Goal: Transaction & Acquisition: Book appointment/travel/reservation

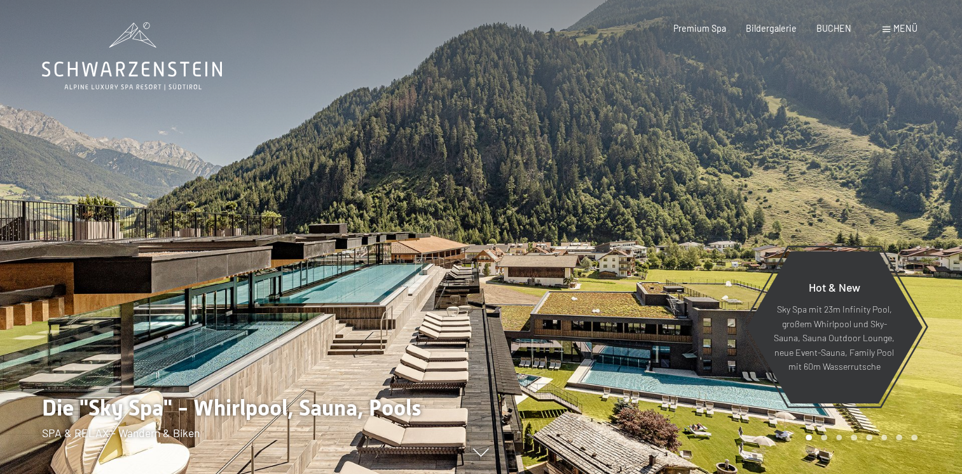
click at [885, 24] on div "Menü" at bounding box center [900, 28] width 35 height 13
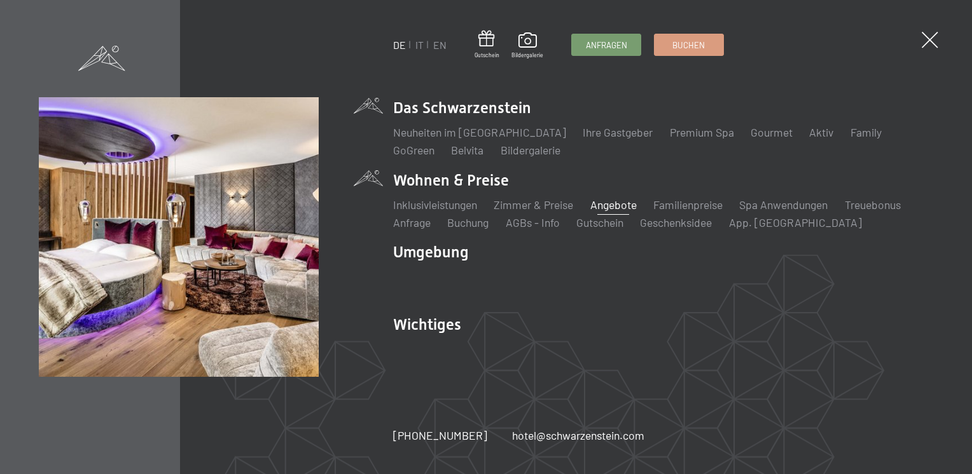
click at [612, 202] on link "Angebote" at bounding box center [613, 205] width 46 height 14
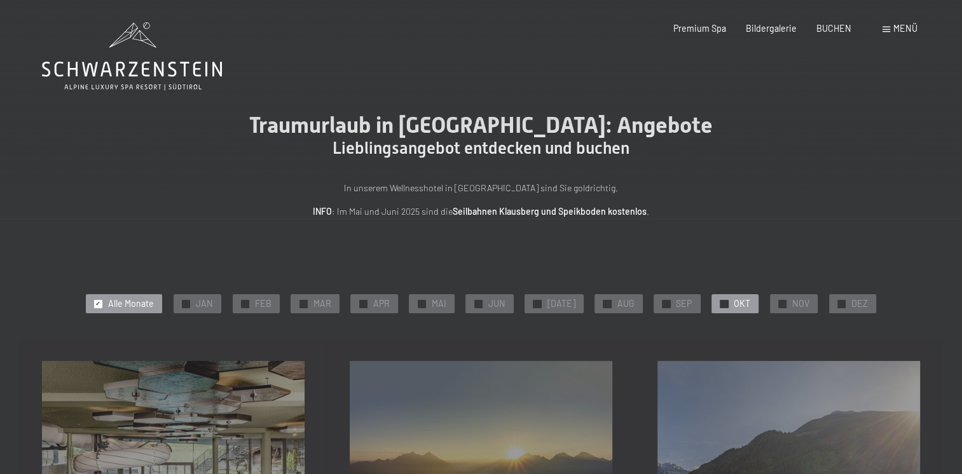
click at [734, 305] on span "OKT" at bounding box center [742, 304] width 17 height 13
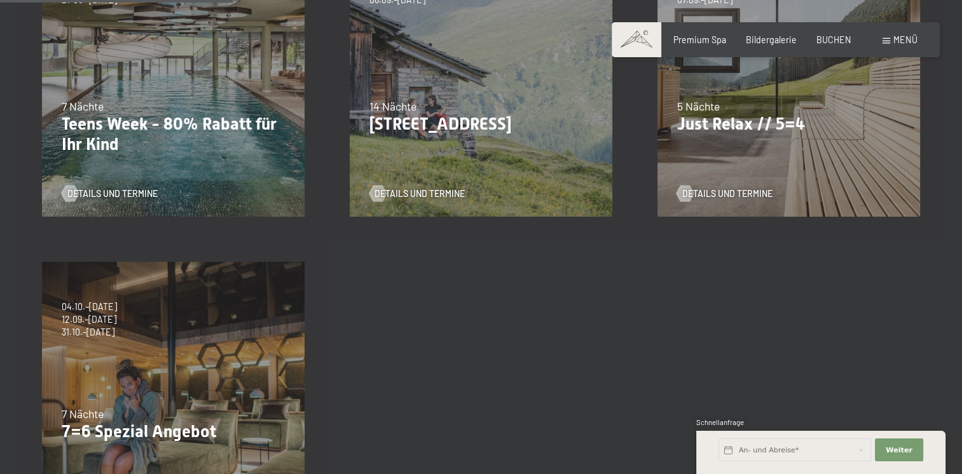
scroll to position [318, 0]
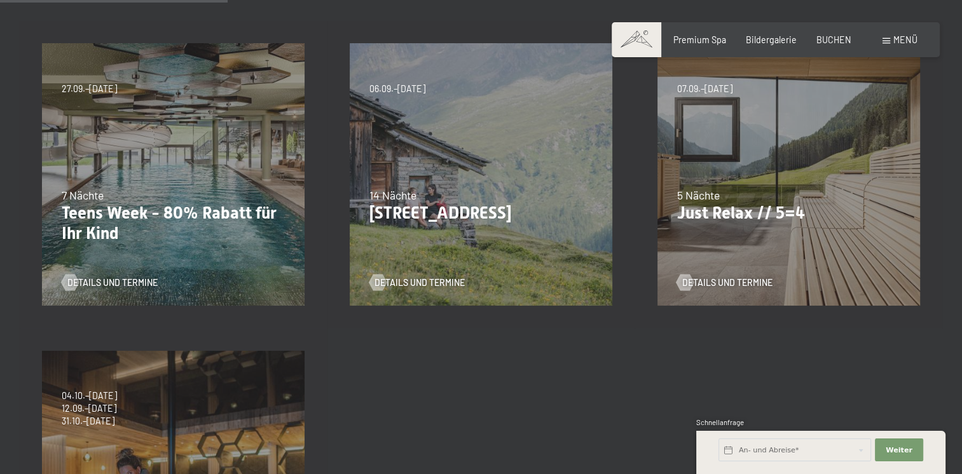
click at [117, 218] on p "Teens Week - 80% Rabatt für Ihr Kind" at bounding box center [174, 224] width 224 height 40
click at [82, 186] on div "23.08.–14.09.2025 27.09.–21.12.2025 10.01.–18.01.2026 31.01.–15.02.2026 07.03.–…" at bounding box center [174, 175] width 308 height 308
click at [102, 283] on span "Details und Termine" at bounding box center [125, 283] width 90 height 13
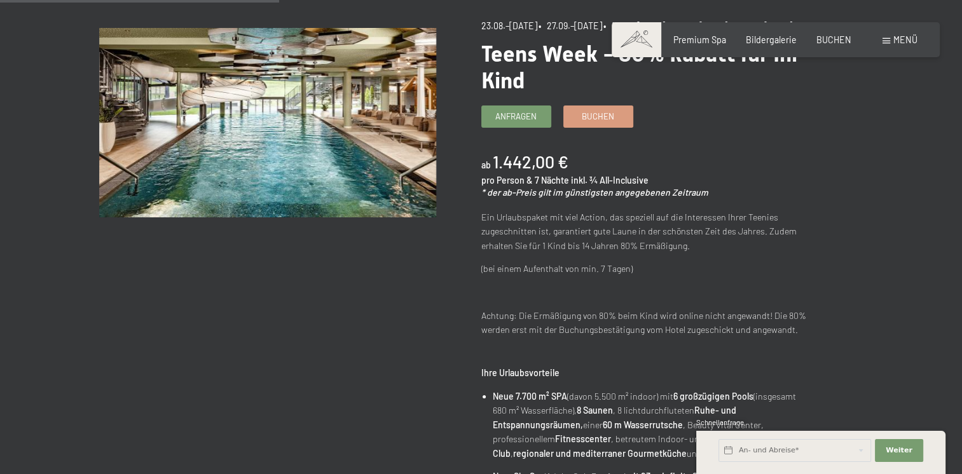
scroll to position [127, 0]
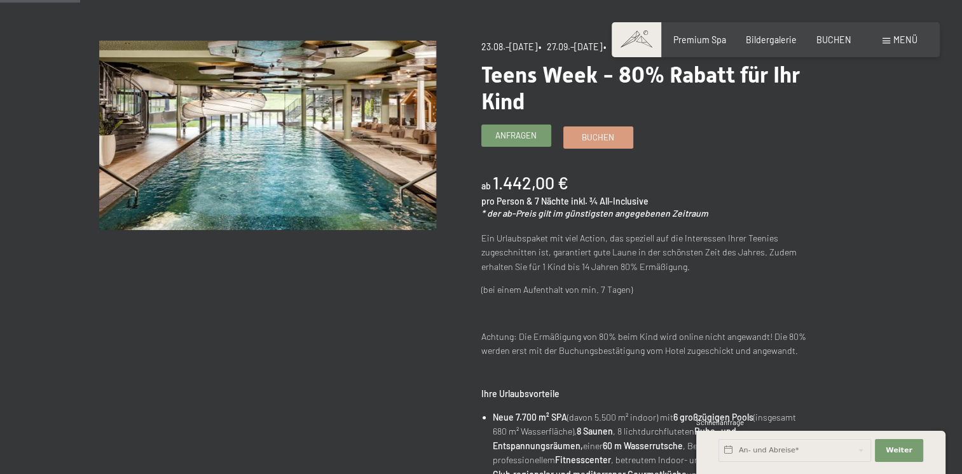
click at [519, 141] on span "Anfragen" at bounding box center [515, 135] width 41 height 11
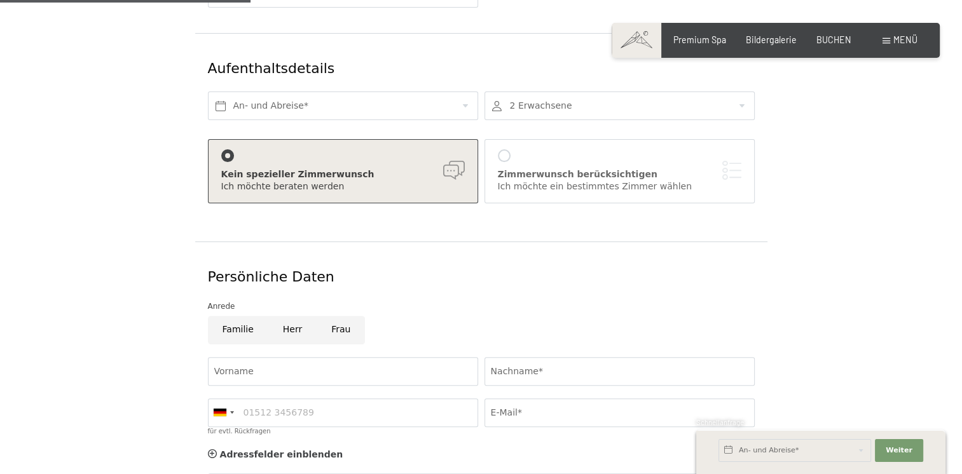
scroll to position [318, 0]
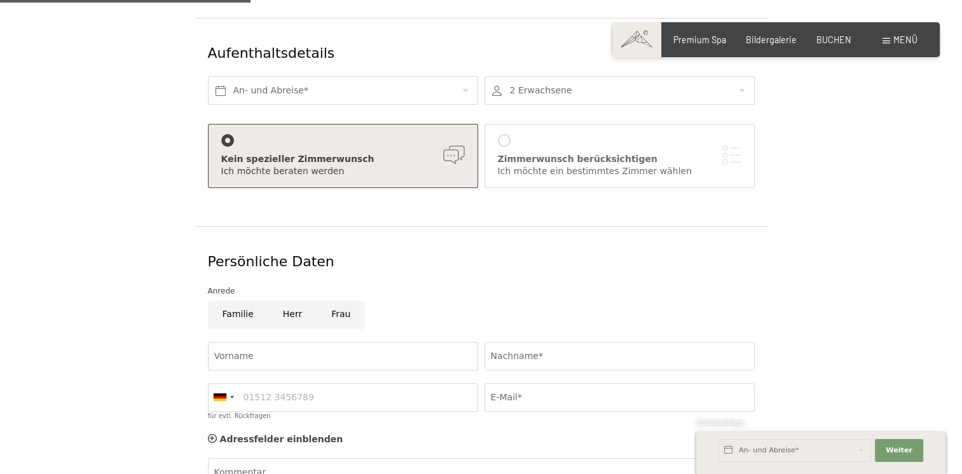
click at [573, 153] on div "Zimmerwunsch berücksichtigen" at bounding box center [620, 159] width 244 height 13
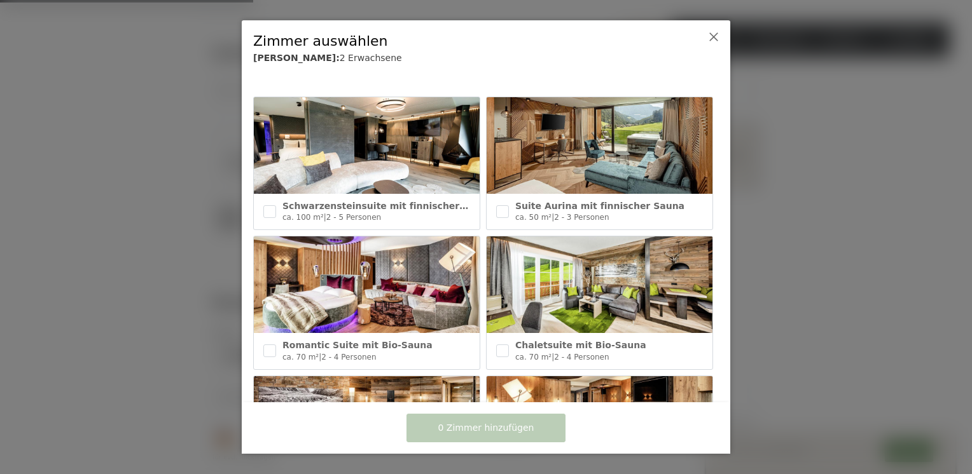
click at [722, 38] on div "Zimmer auswählen Deine Wahl: 2 Erwachsene" at bounding box center [486, 49] width 488 height 59
click at [717, 34] on icon at bounding box center [713, 37] width 10 height 10
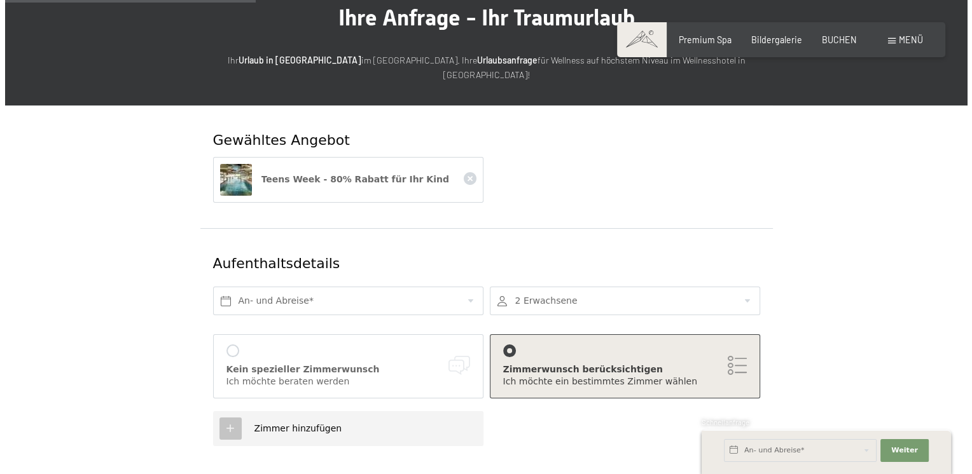
scroll to position [0, 0]
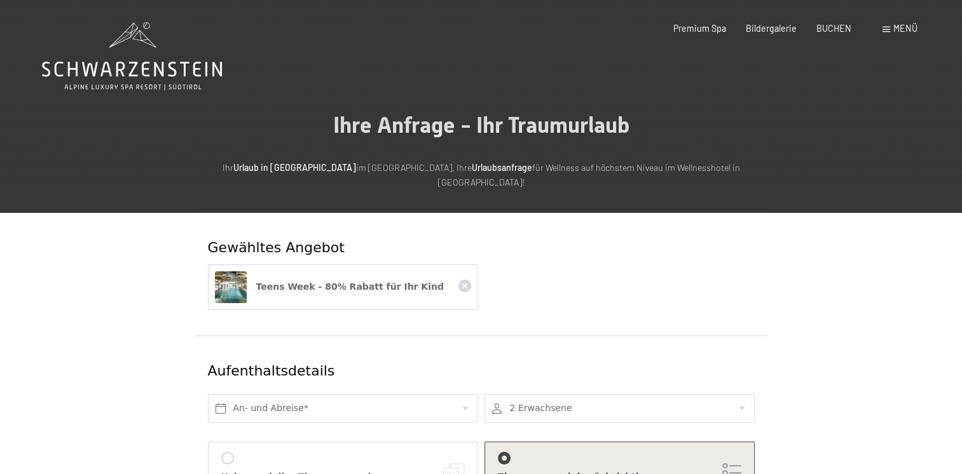
click at [902, 34] on div "Menü" at bounding box center [900, 28] width 35 height 13
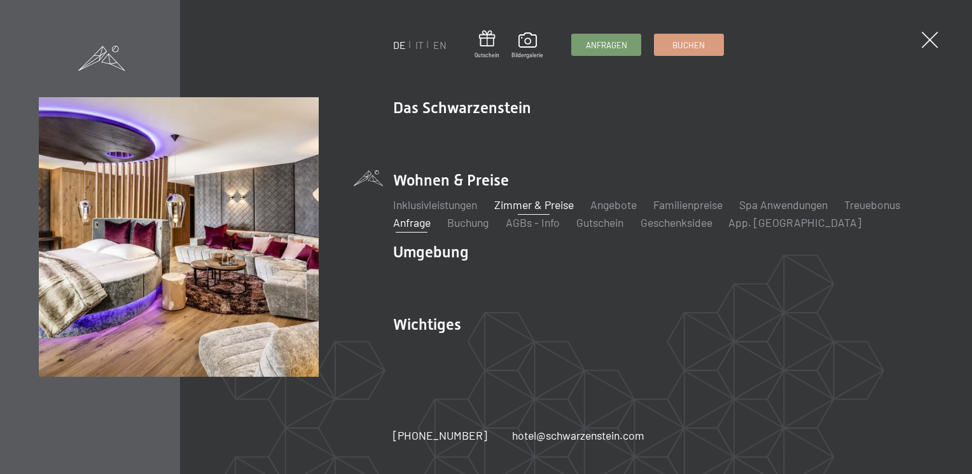
click at [525, 202] on link "Zimmer & Preise" at bounding box center [533, 205] width 79 height 14
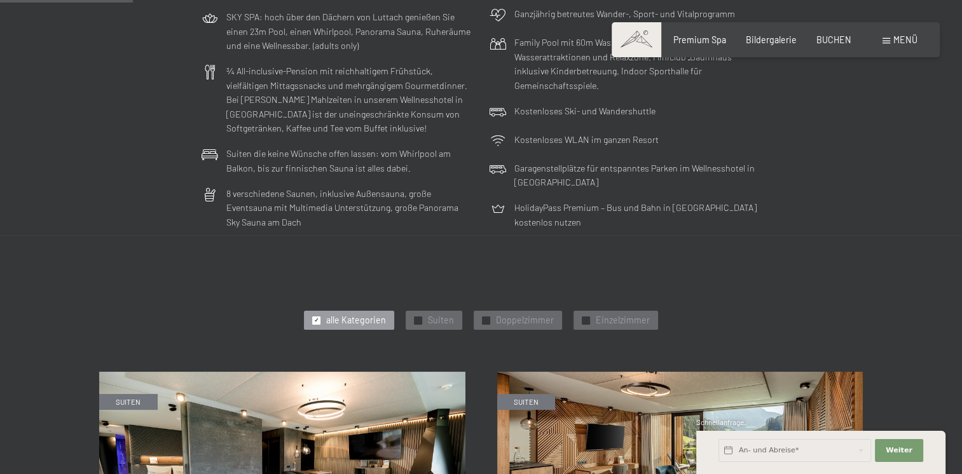
scroll to position [509, 0]
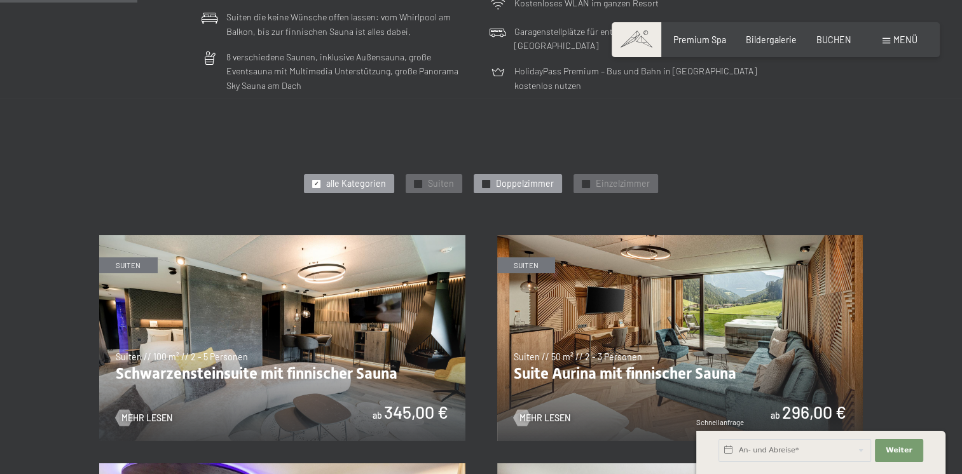
click at [509, 185] on span "Doppelzimmer" at bounding box center [525, 183] width 58 height 13
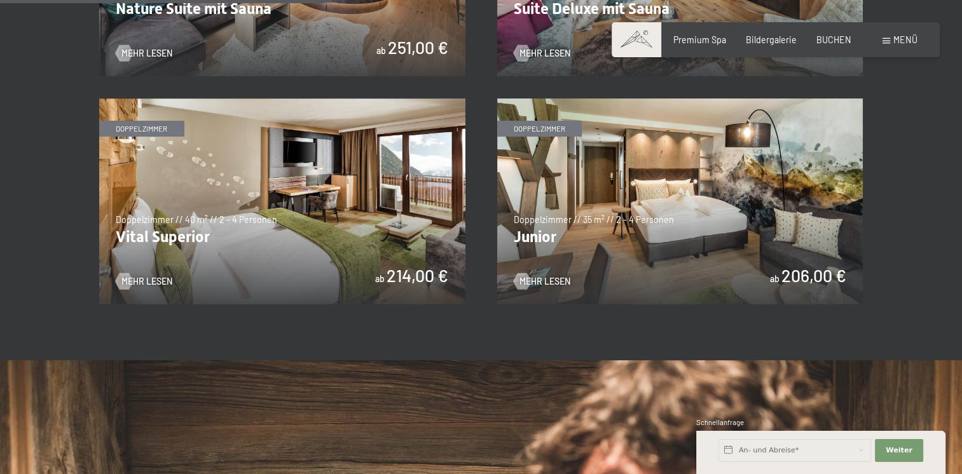
scroll to position [890, 0]
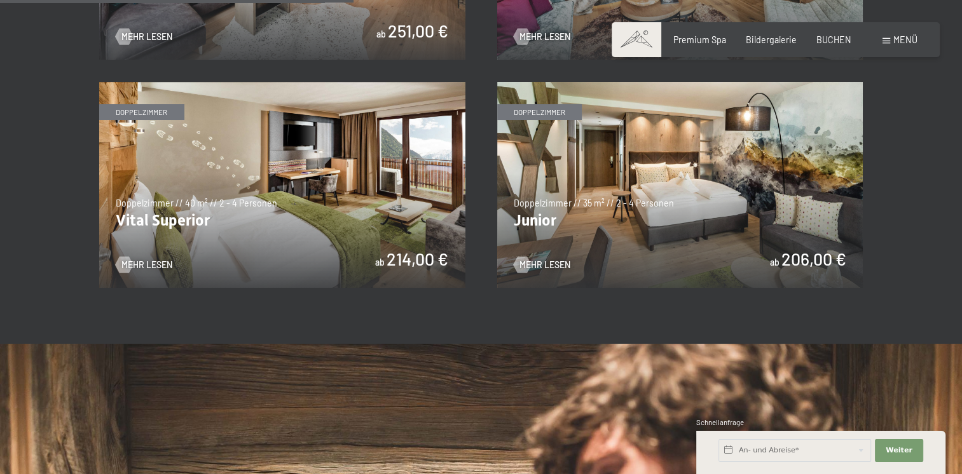
click at [240, 233] on img at bounding box center [282, 185] width 366 height 206
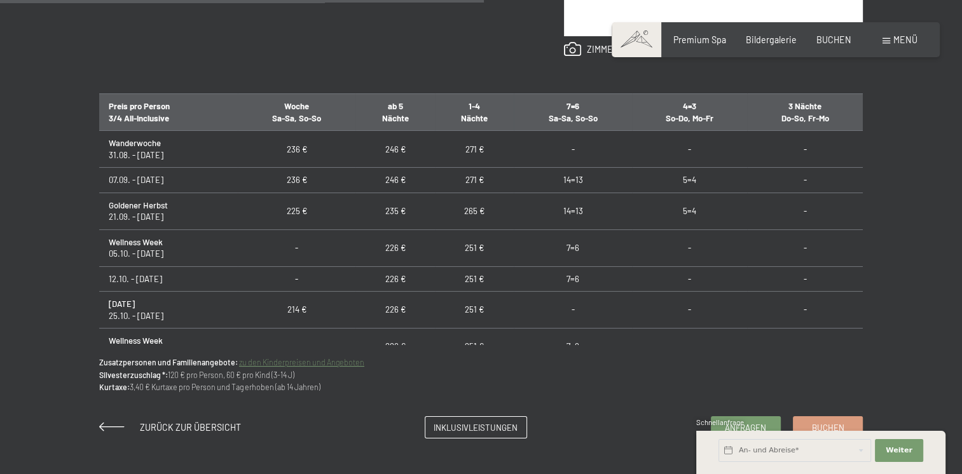
scroll to position [763, 0]
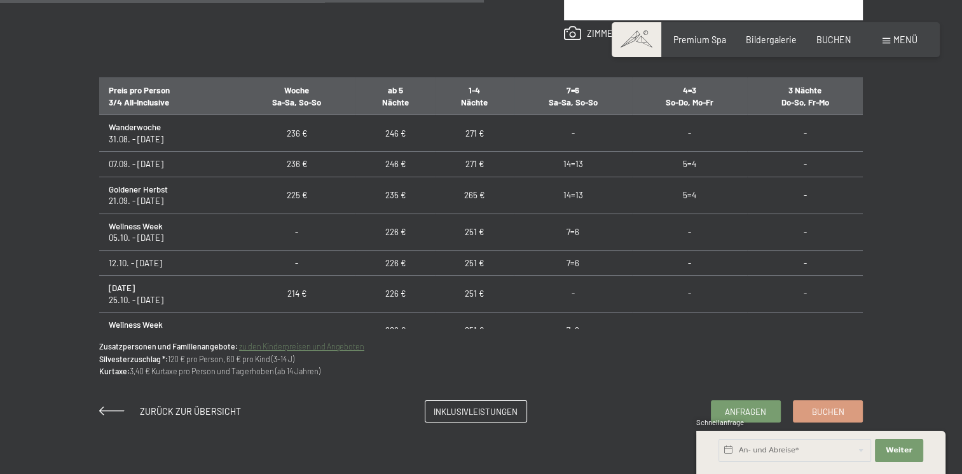
click at [571, 226] on td "7=6" at bounding box center [573, 232] width 118 height 37
drag, startPoint x: 571, startPoint y: 226, endPoint x: 564, endPoint y: 226, distance: 7.0
click at [564, 226] on td "7=6" at bounding box center [573, 232] width 118 height 37
click at [297, 345] on link "zu den Kinderpreisen und Angeboten" at bounding box center [301, 346] width 125 height 9
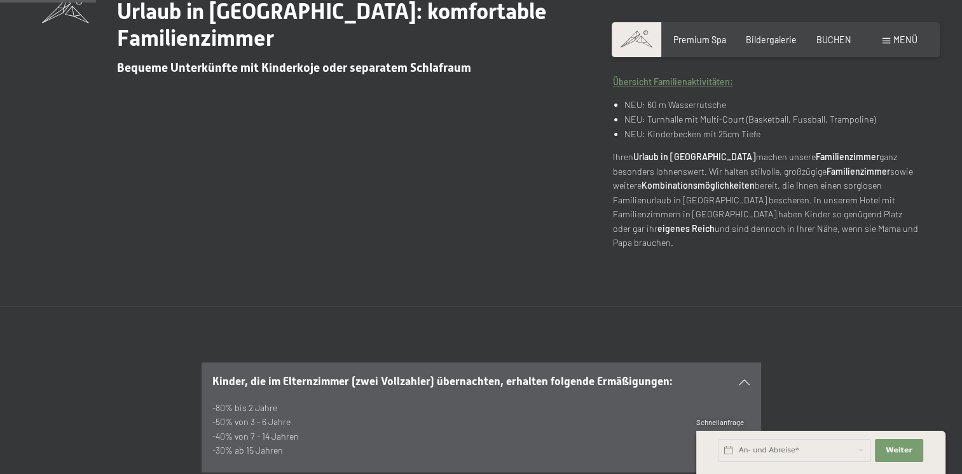
scroll to position [700, 0]
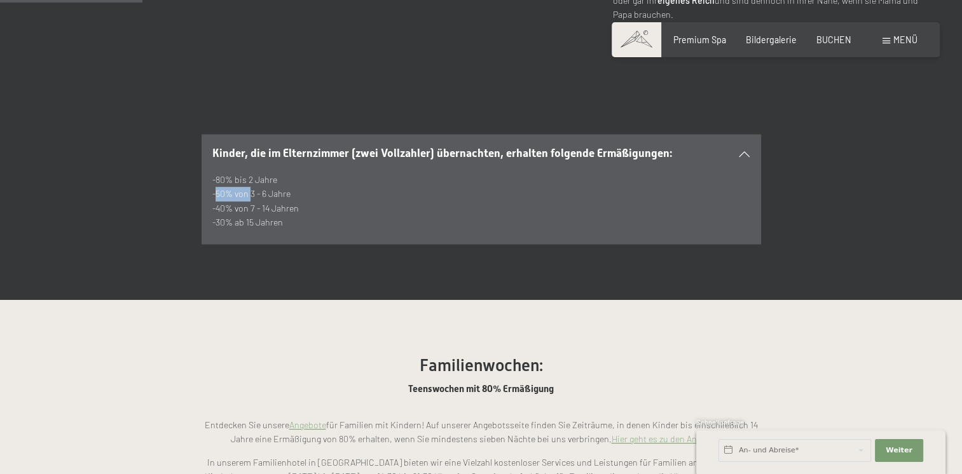
drag, startPoint x: 249, startPoint y: 153, endPoint x: 198, endPoint y: 154, distance: 50.2
click at [198, 154] on div "Kinder, die im Elternzimmer (zwei Vollzahler) übernachten, erhalten folgende Er…" at bounding box center [481, 189] width 764 height 111
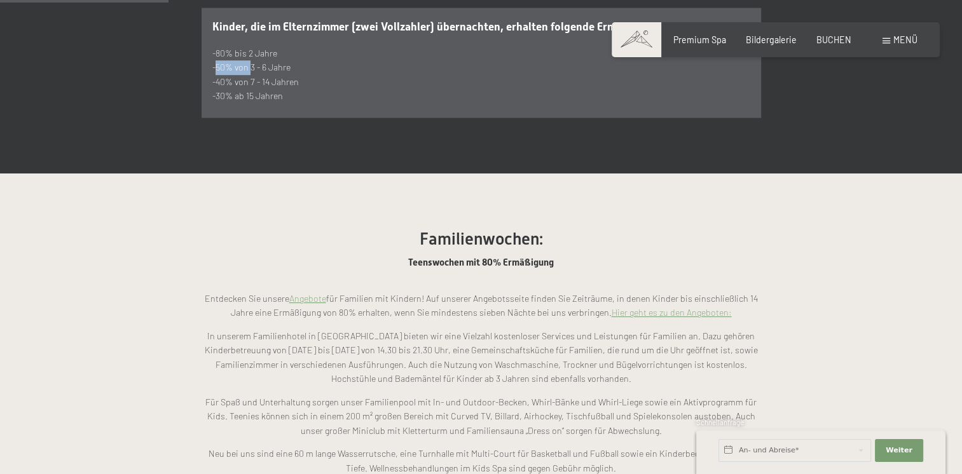
scroll to position [827, 0]
click at [639, 307] on link "Hier geht es zu den Angeboten:" at bounding box center [672, 312] width 120 height 11
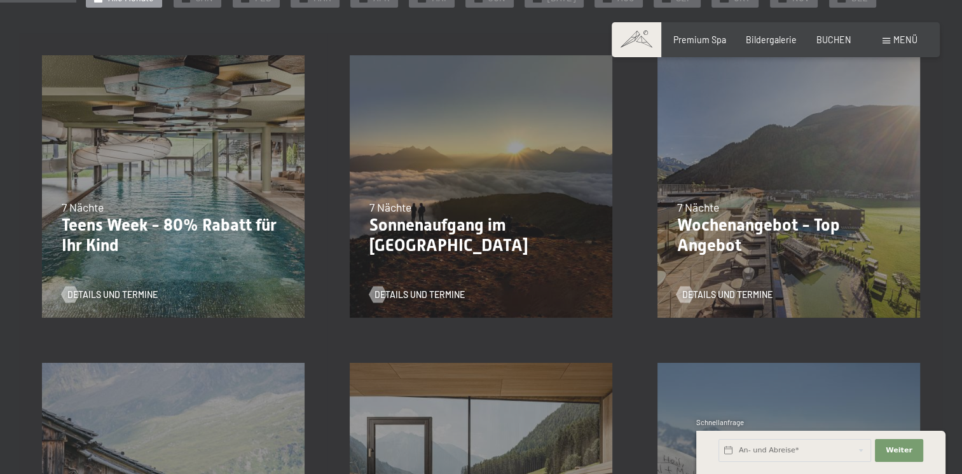
scroll to position [318, 0]
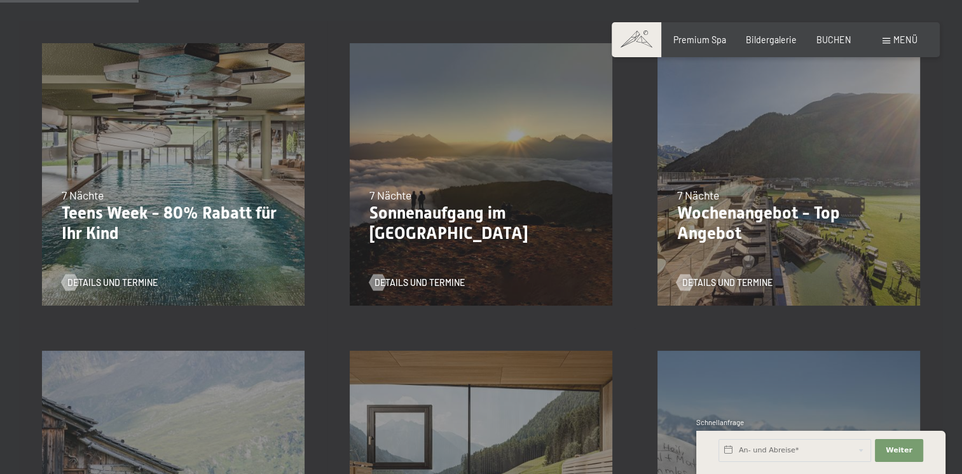
click at [140, 221] on p "Teens Week - 80% Rabatt für Ihr Kind" at bounding box center [174, 224] width 224 height 40
click at [94, 281] on span "Details und Termine" at bounding box center [125, 283] width 90 height 13
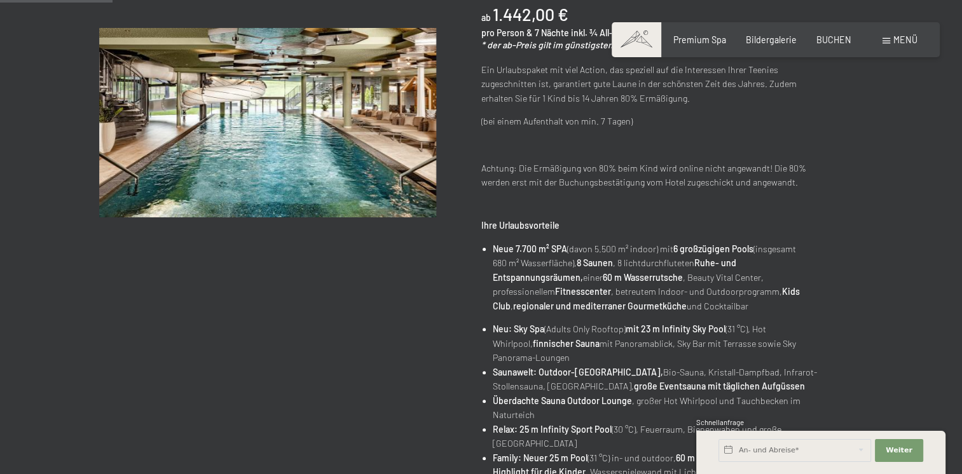
scroll to position [127, 0]
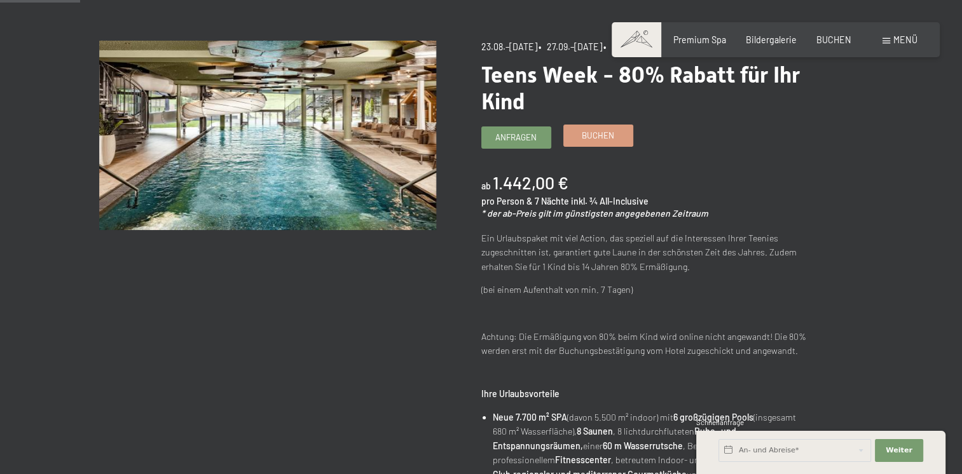
click at [584, 141] on span "Buchen" at bounding box center [598, 135] width 32 height 11
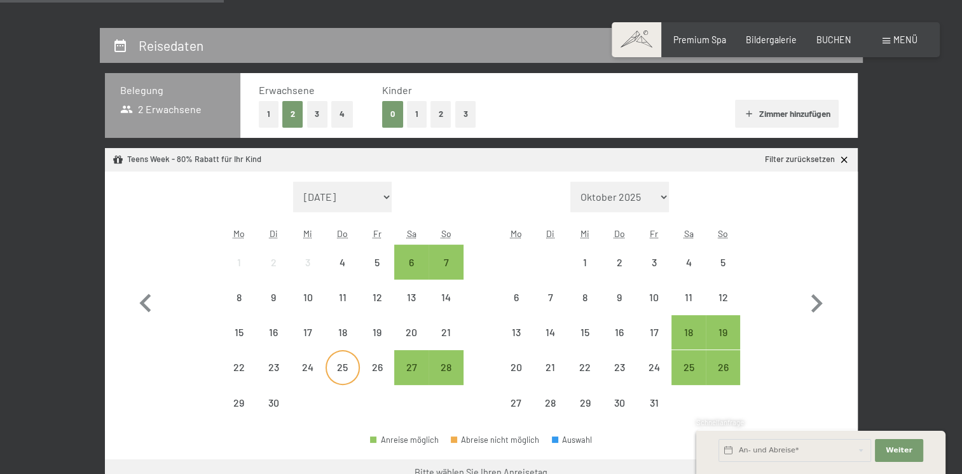
scroll to position [127, 0]
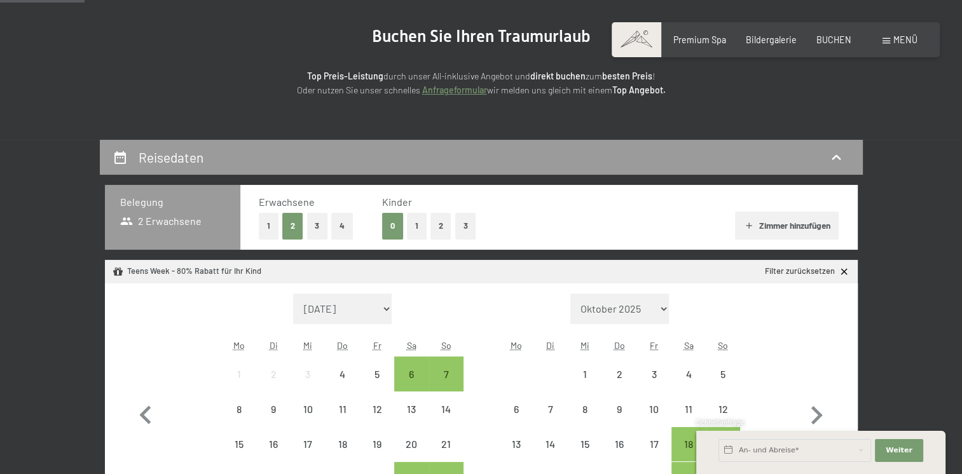
click at [418, 221] on button "1" at bounding box center [417, 226] width 20 height 26
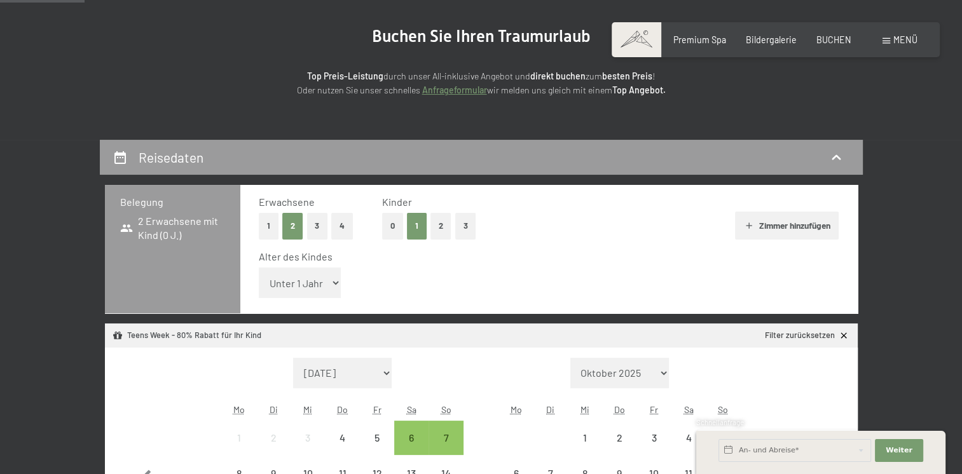
click at [314, 284] on select "Unter 1 Jahr 1 Jahr 2 Jahre 3 Jahre 4 Jahre 5 Jahre 6 Jahre 7 Jahre 8 Jahre 9 J…" at bounding box center [300, 283] width 83 height 31
select select "4"
click at [259, 268] on select "Unter 1 Jahr 1 Jahr 2 Jahre 3 Jahre 4 Jahre 5 Jahre 6 Jahre 7 Jahre 8 Jahre 9 J…" at bounding box center [300, 283] width 83 height 31
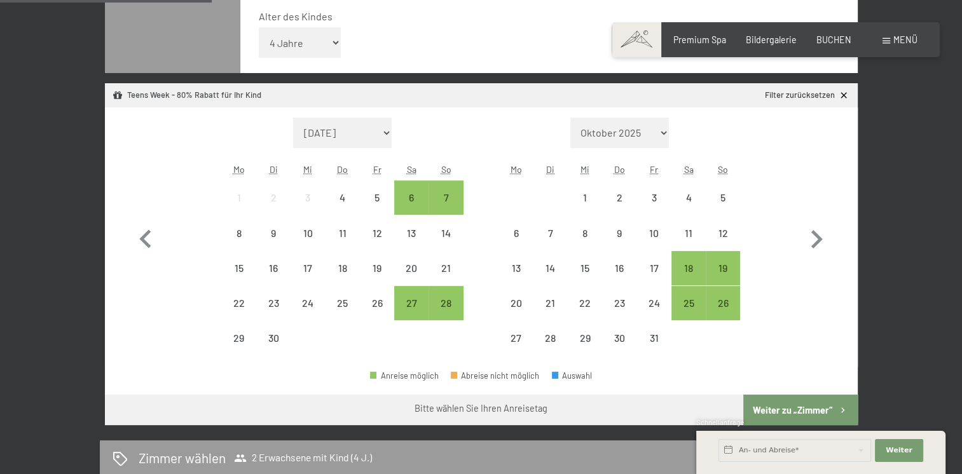
scroll to position [318, 0]
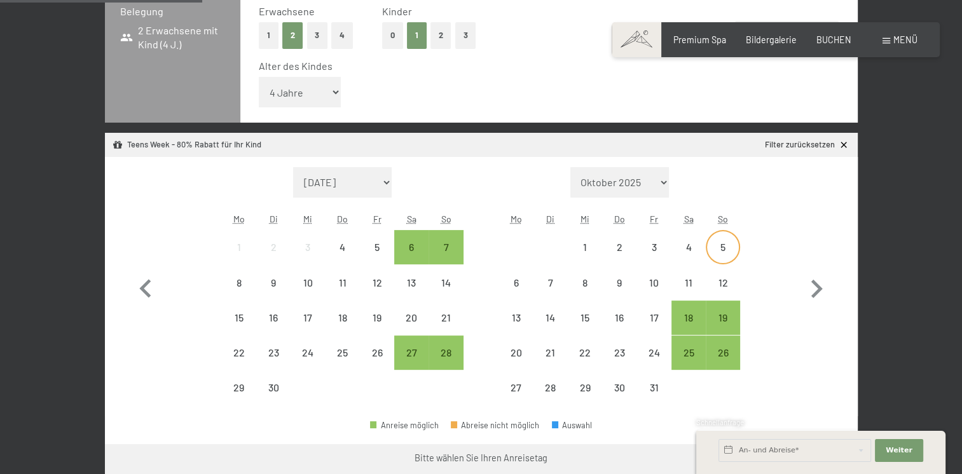
click at [715, 249] on div "5" at bounding box center [723, 258] width 32 height 32
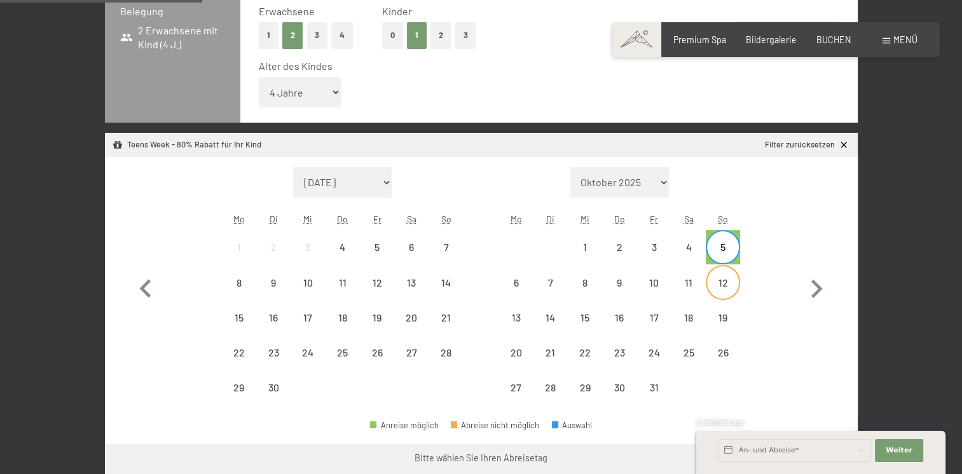
click at [724, 287] on div "12" at bounding box center [723, 294] width 32 height 32
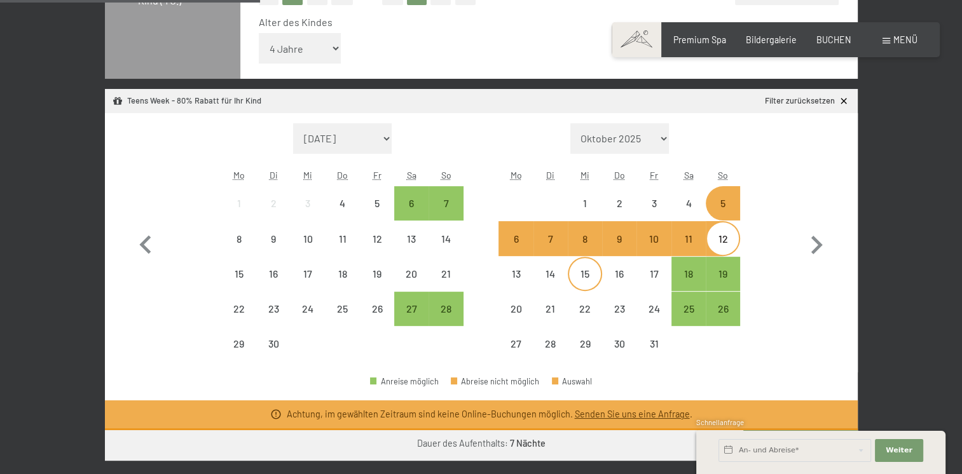
scroll to position [382, 0]
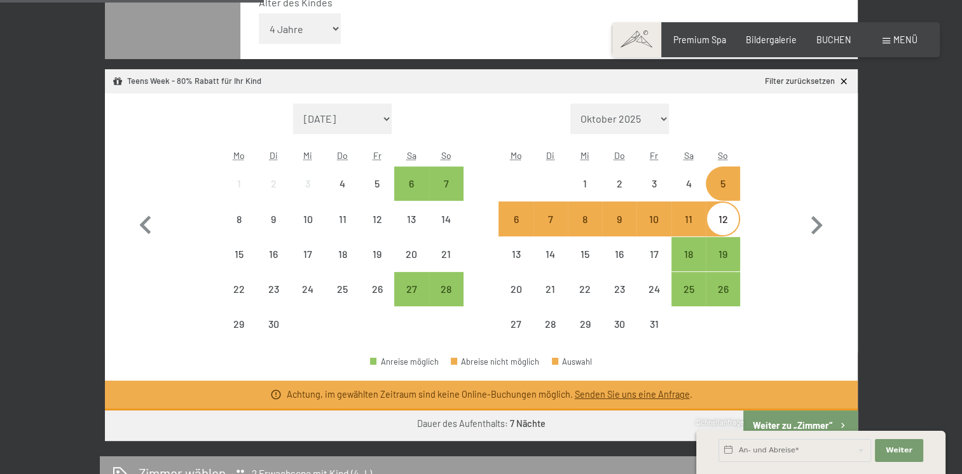
click at [695, 219] on div "11" at bounding box center [689, 230] width 32 height 32
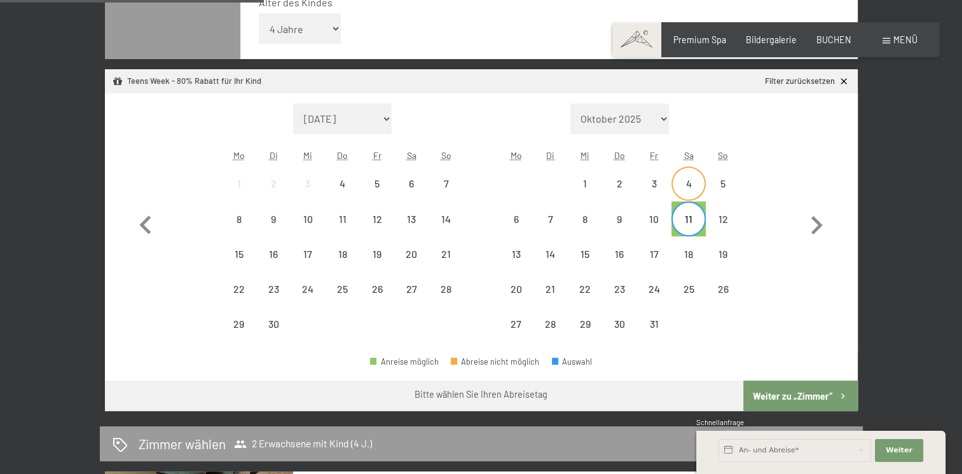
click at [694, 190] on div "4" at bounding box center [689, 195] width 32 height 32
click at [689, 219] on div "11" at bounding box center [689, 230] width 32 height 32
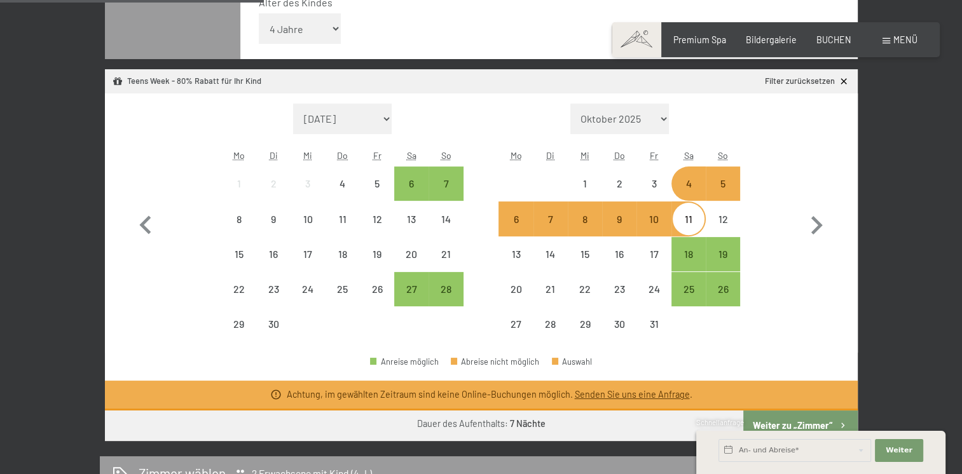
click at [778, 296] on div "Monat/Jahr September 2025 Oktober 2025 November 2025 Dezember 2025 Januar 2026 …" at bounding box center [481, 223] width 708 height 239
click at [694, 219] on div "11" at bounding box center [689, 230] width 32 height 32
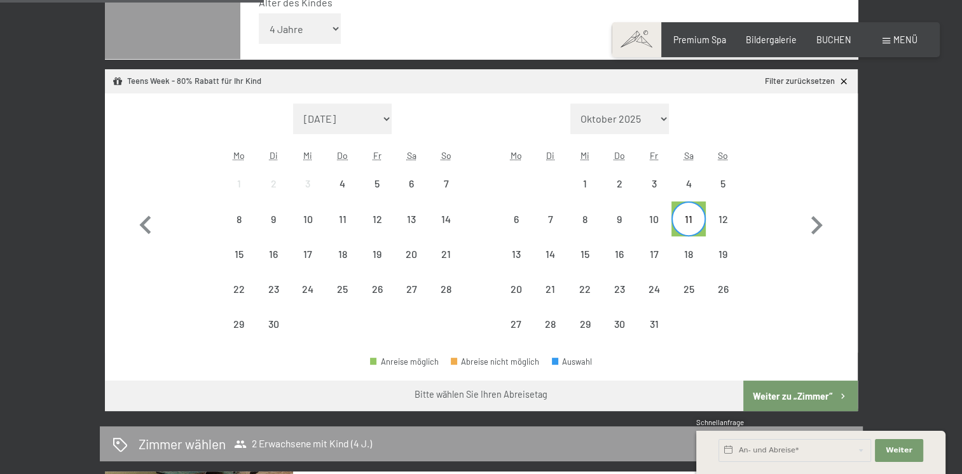
drag, startPoint x: 685, startPoint y: 186, endPoint x: 705, endPoint y: 209, distance: 29.7
click at [685, 187] on div "4" at bounding box center [689, 195] width 32 height 32
click at [789, 353] on div "Anreise möglich Abreise nicht möglich Auswahl" at bounding box center [481, 367] width 753 height 29
click at [687, 192] on div "4" at bounding box center [689, 195] width 32 height 32
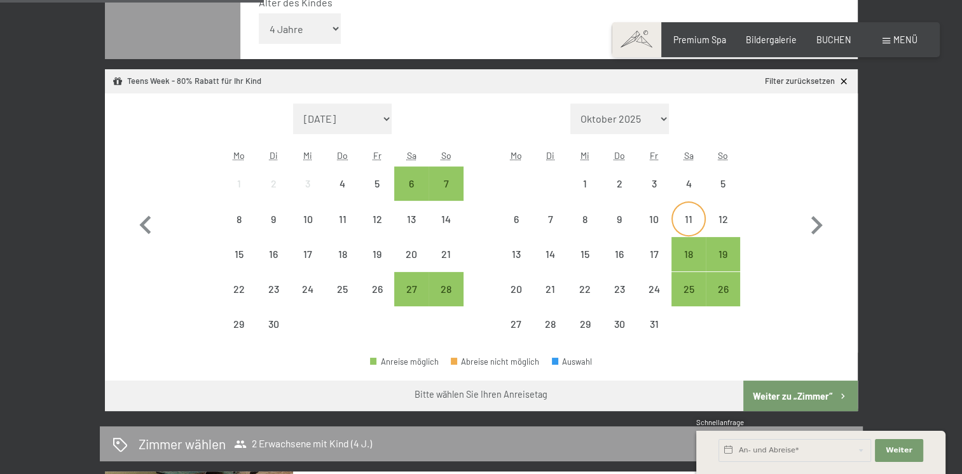
click at [696, 223] on div "11" at bounding box center [689, 230] width 32 height 32
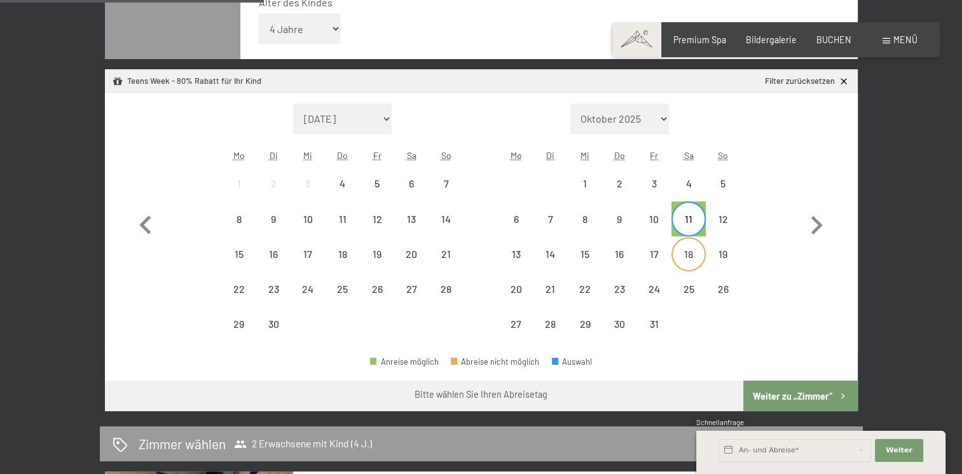
click at [687, 254] on div "18" at bounding box center [689, 265] width 32 height 32
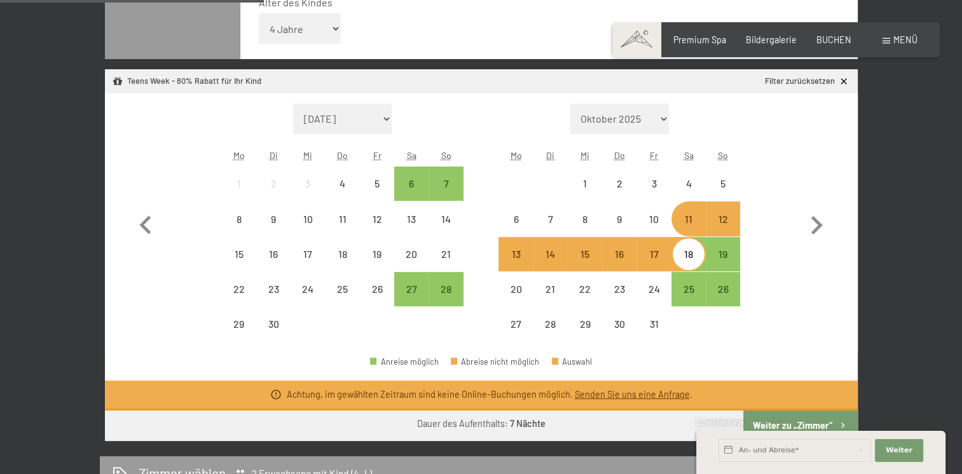
click at [687, 256] on div "18" at bounding box center [689, 265] width 32 height 32
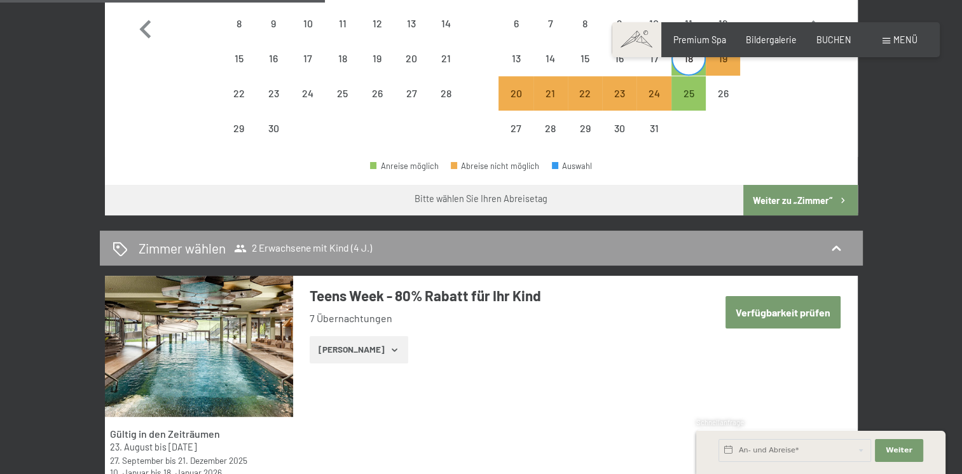
scroll to position [509, 0]
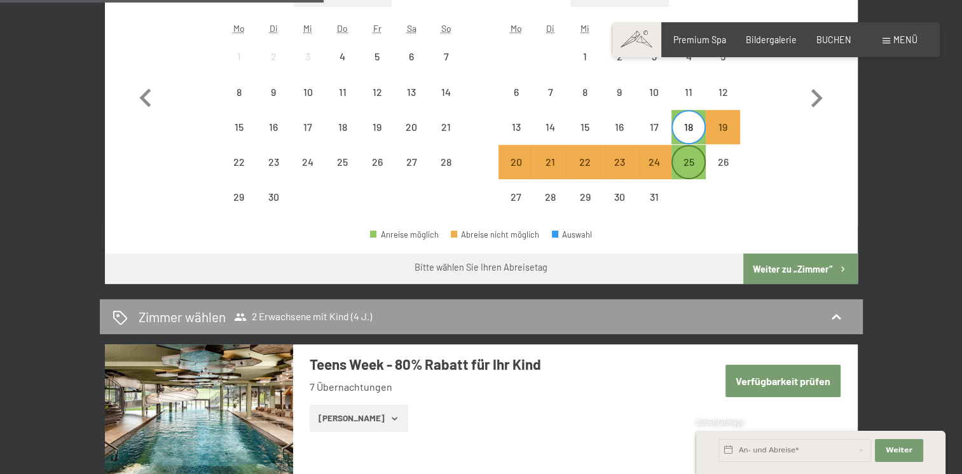
click at [692, 155] on div "25" at bounding box center [689, 162] width 32 height 32
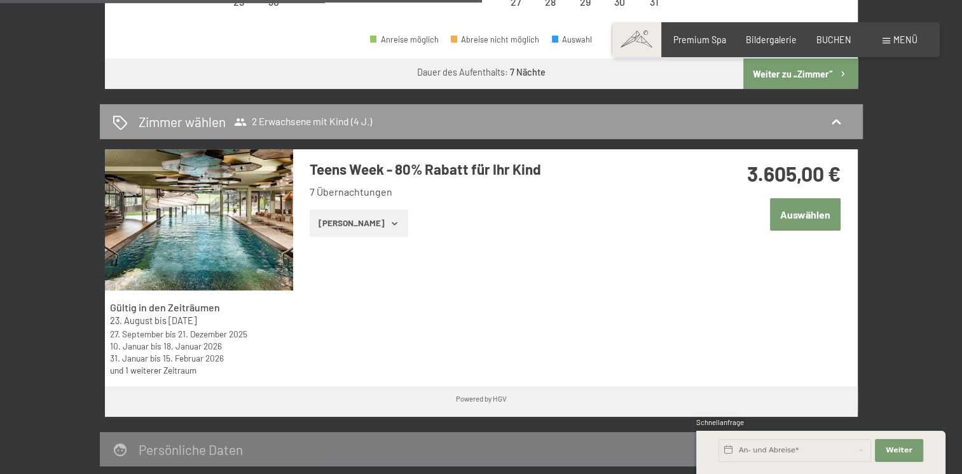
scroll to position [700, 0]
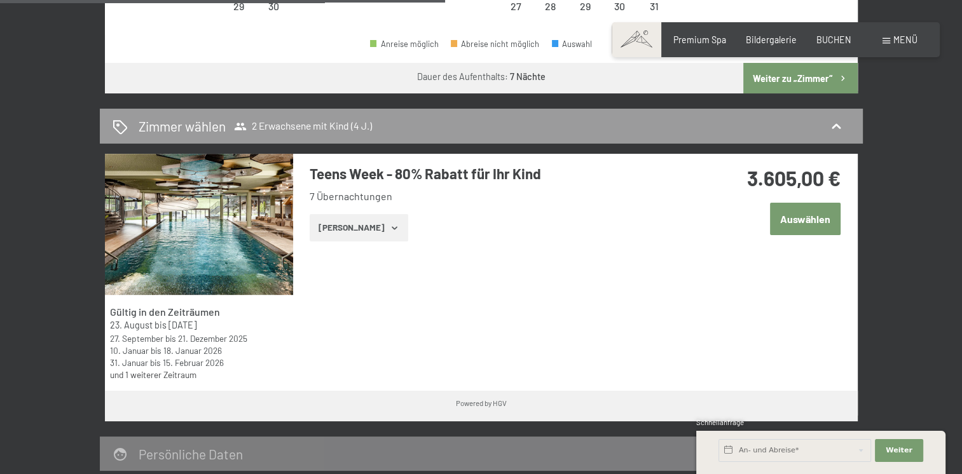
click at [807, 226] on button "Auswählen" at bounding box center [805, 219] width 71 height 32
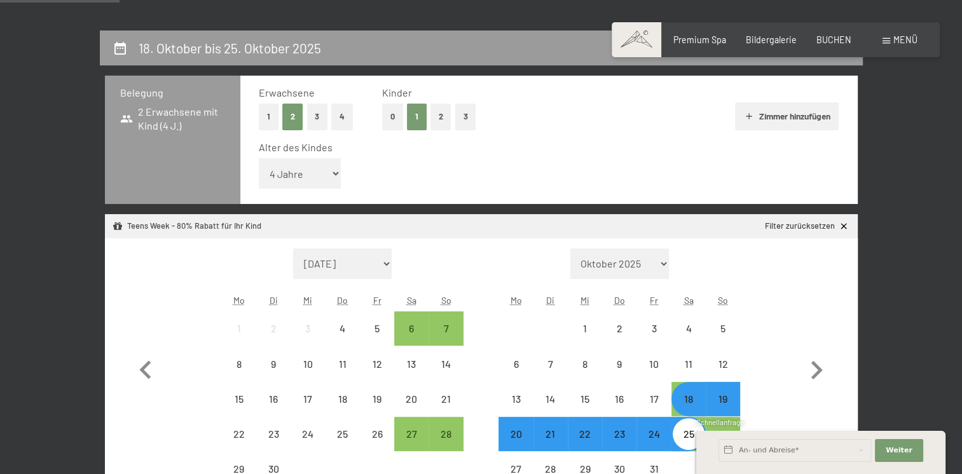
scroll to position [326, 0]
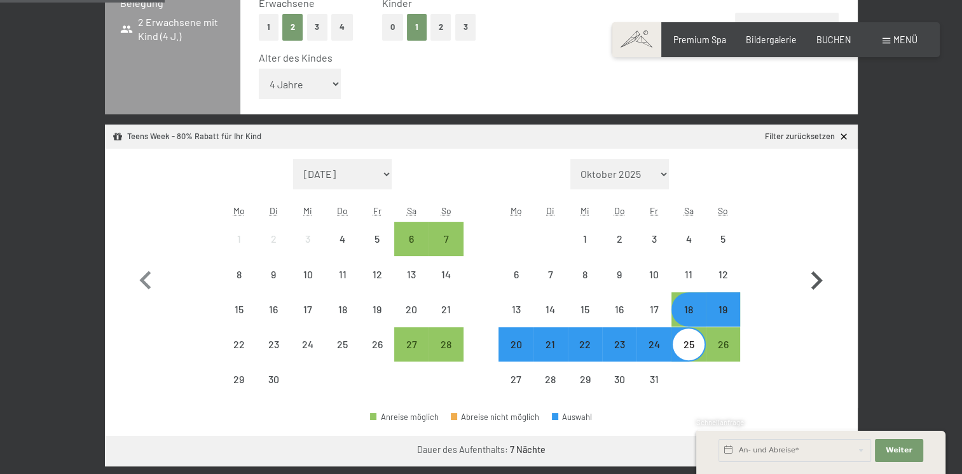
click at [822, 179] on button "button" at bounding box center [816, 278] width 37 height 239
select select "2025-10-01"
select select "2025-11-01"
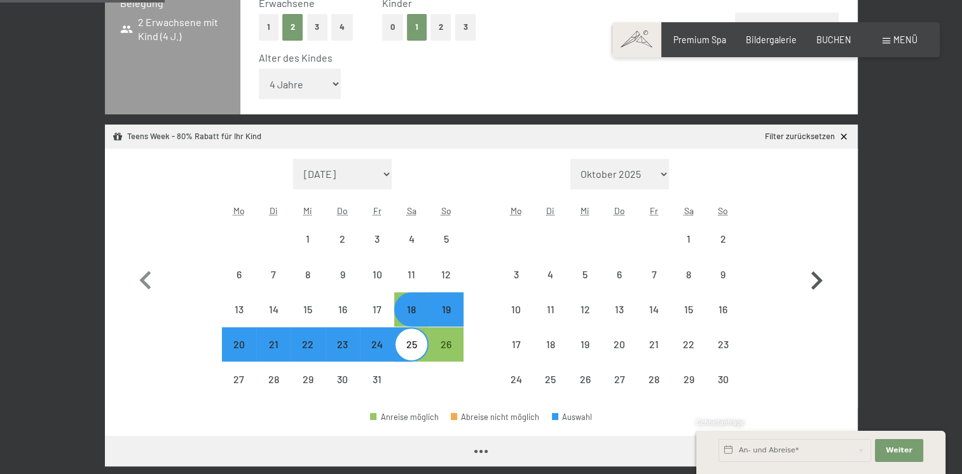
select select "2025-10-01"
select select "2025-11-01"
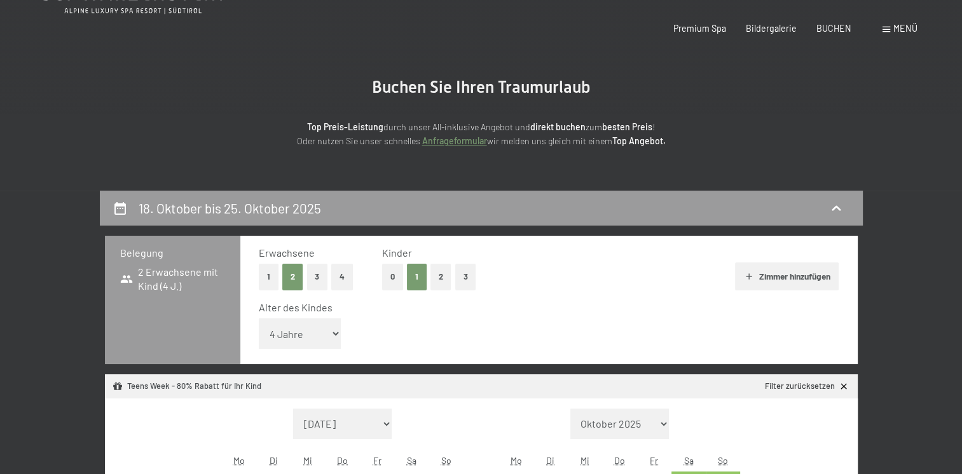
scroll to position [0, 0]
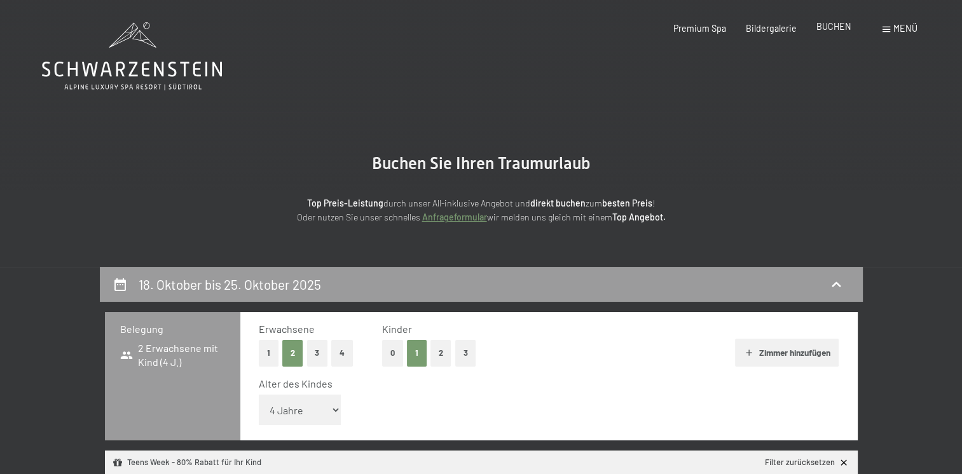
click at [849, 29] on span "BUCHEN" at bounding box center [834, 26] width 35 height 11
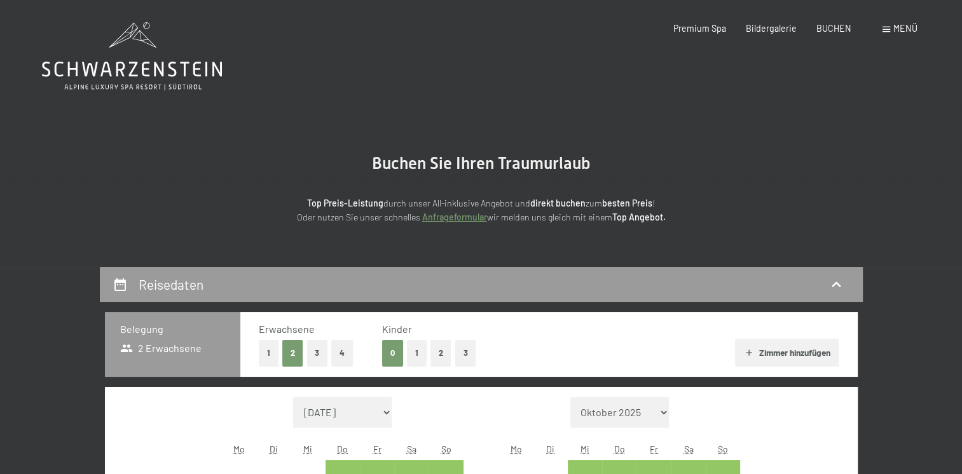
click at [159, 66] on icon at bounding box center [132, 56] width 180 height 68
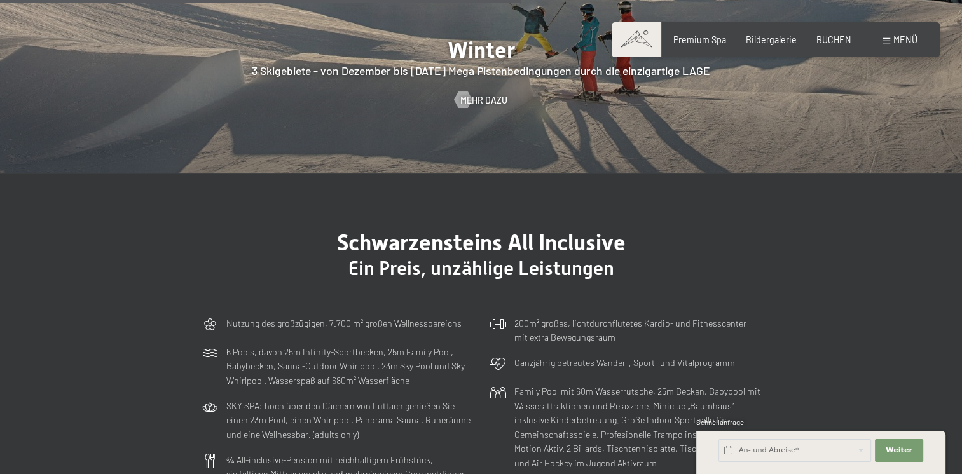
scroll to position [2373, 0]
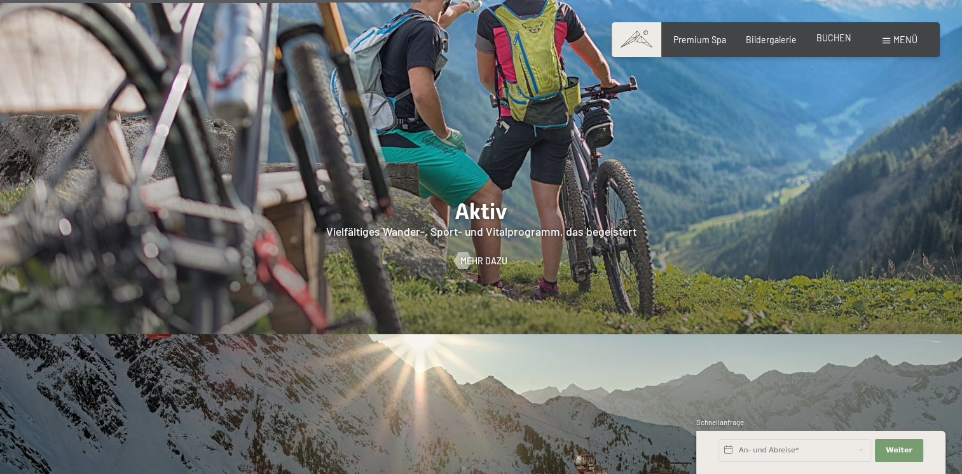
click at [829, 36] on span "BUCHEN" at bounding box center [834, 37] width 35 height 11
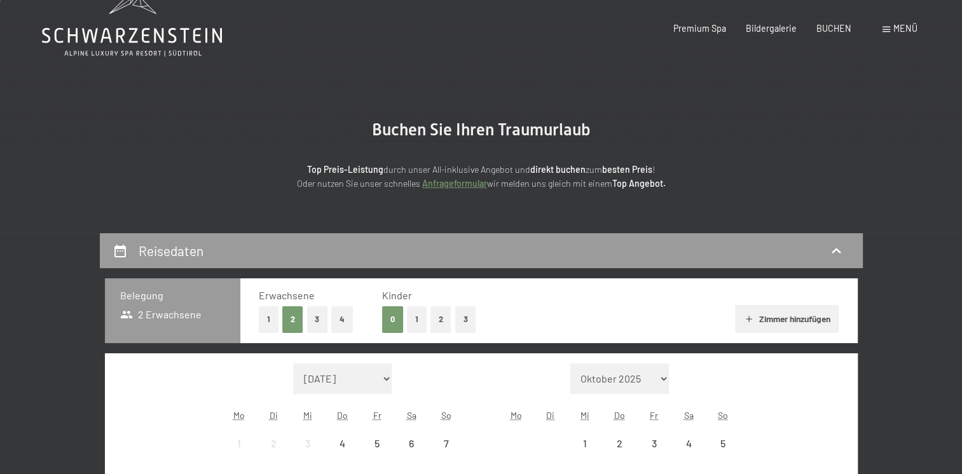
scroll to position [127, 0]
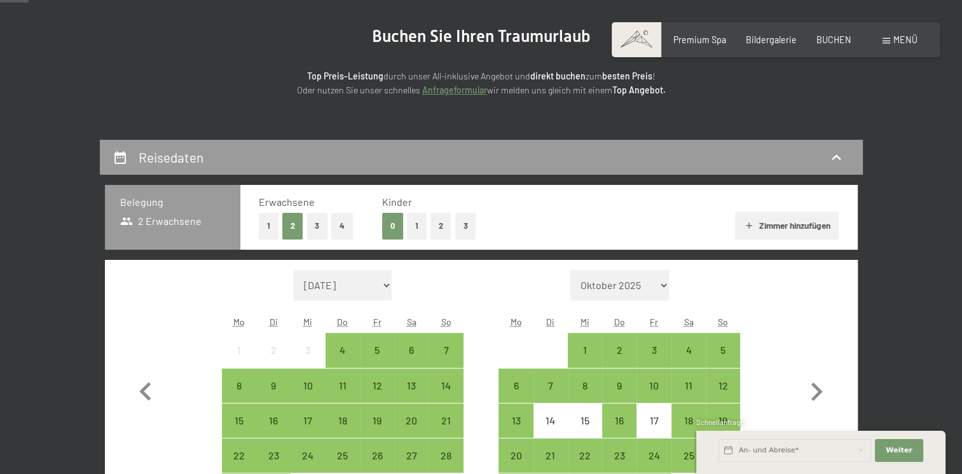
click at [417, 215] on button "1" at bounding box center [417, 226] width 20 height 26
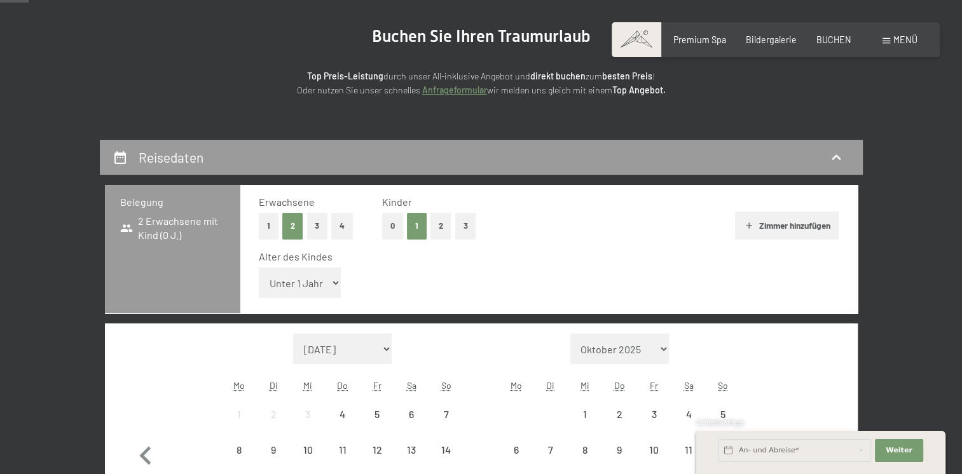
click at [303, 289] on select "Unter 1 Jahr 1 Jahr 2 Jahre 3 Jahre 4 Jahre 5 Jahre 6 Jahre 7 Jahre 8 Jahre 9 J…" at bounding box center [300, 283] width 83 height 31
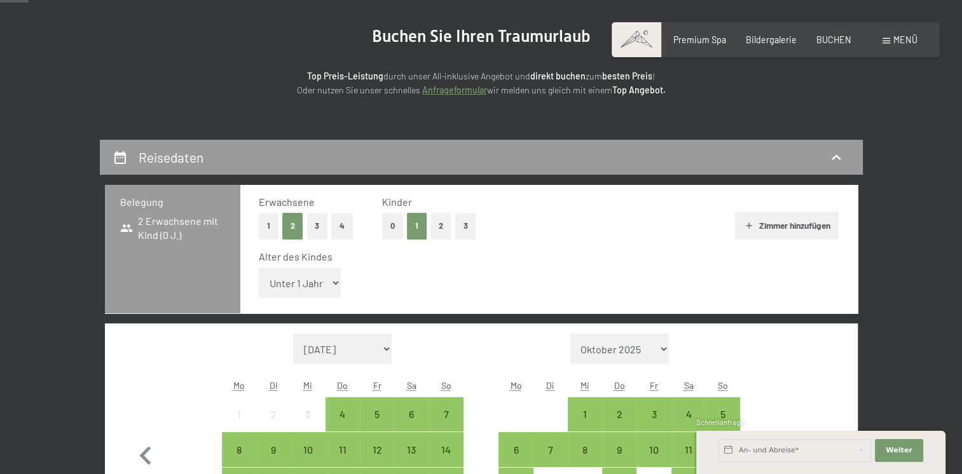
select select "4"
click at [259, 268] on select "Unter 1 Jahr 1 Jahr 2 Jahre 3 Jahre 4 Jahre 5 Jahre 6 Jahre 7 Jahre 8 Jahre 9 J…" at bounding box center [300, 283] width 83 height 31
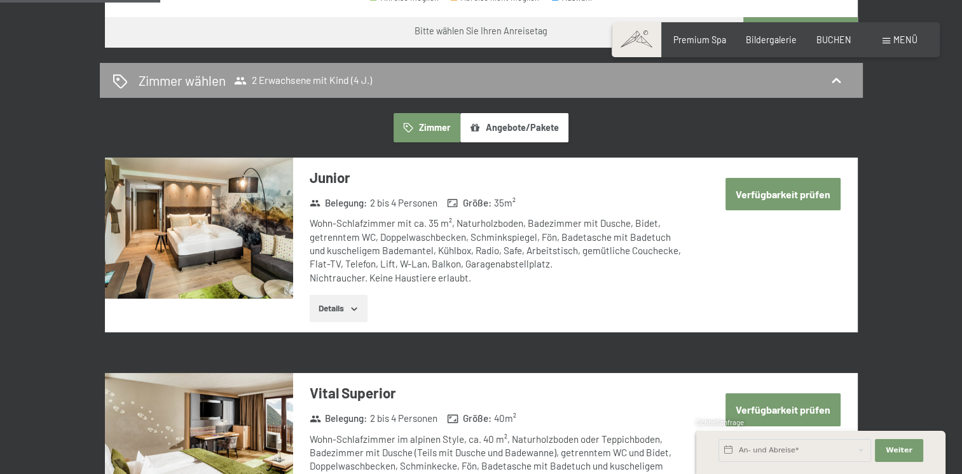
scroll to position [890, 0]
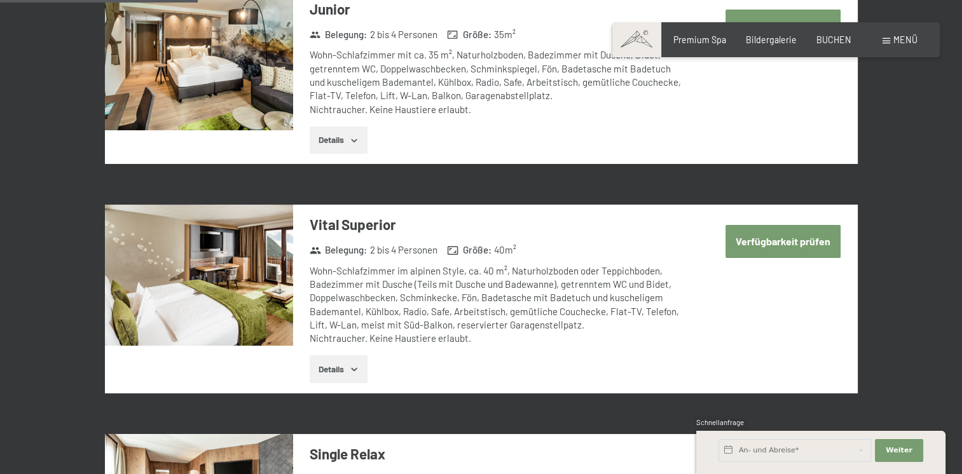
click at [794, 244] on button "Verfügbarkeit prüfen" at bounding box center [783, 241] width 115 height 32
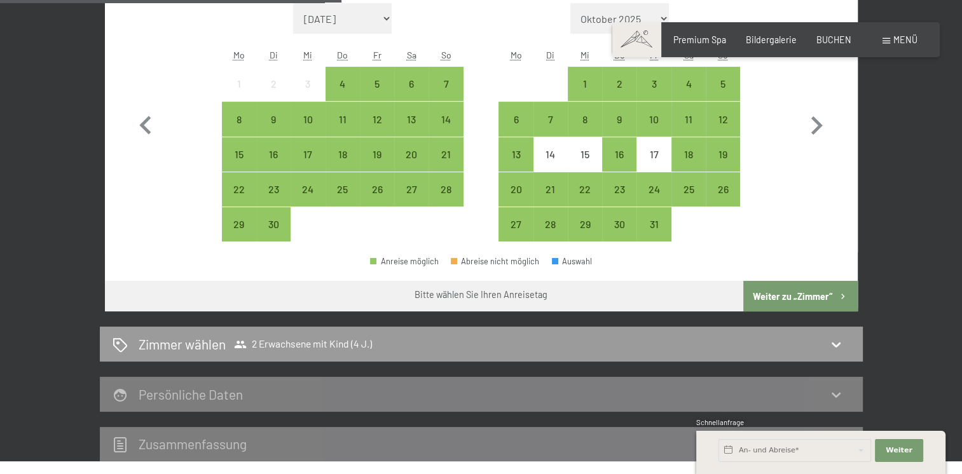
scroll to position [331, 0]
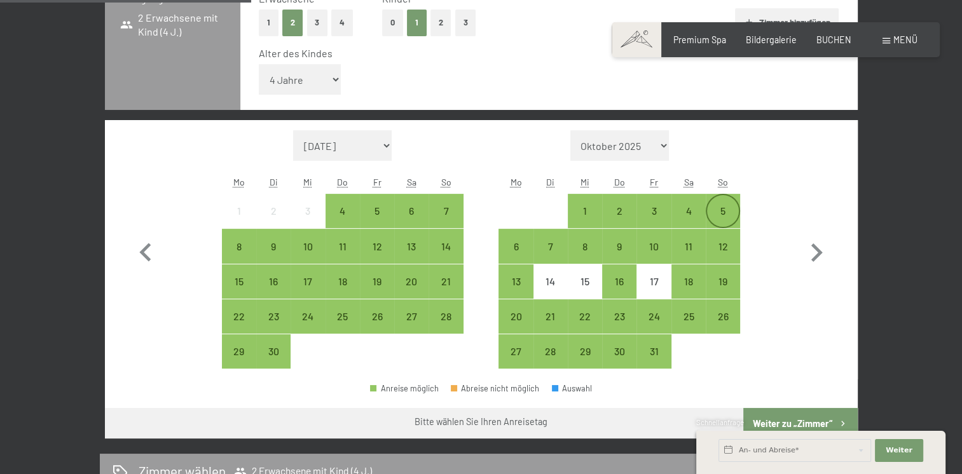
click at [717, 219] on div "5" at bounding box center [723, 222] width 32 height 32
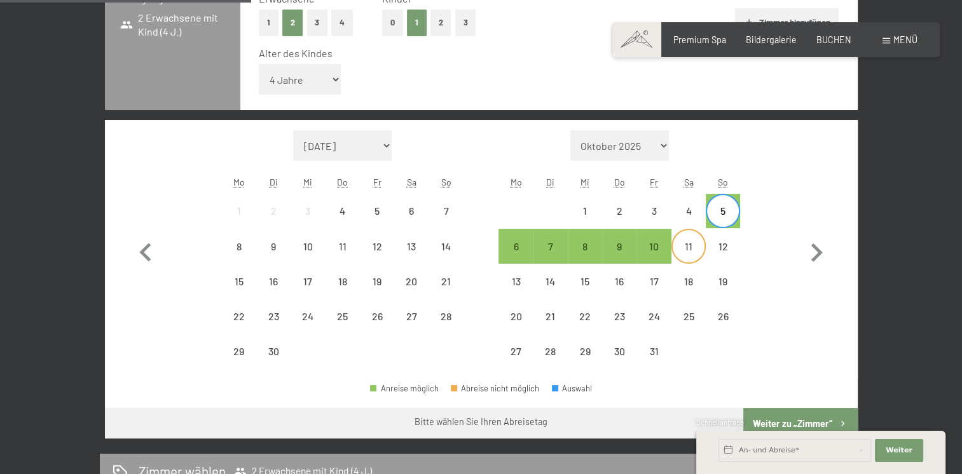
click at [692, 247] on div "11" at bounding box center [689, 258] width 32 height 32
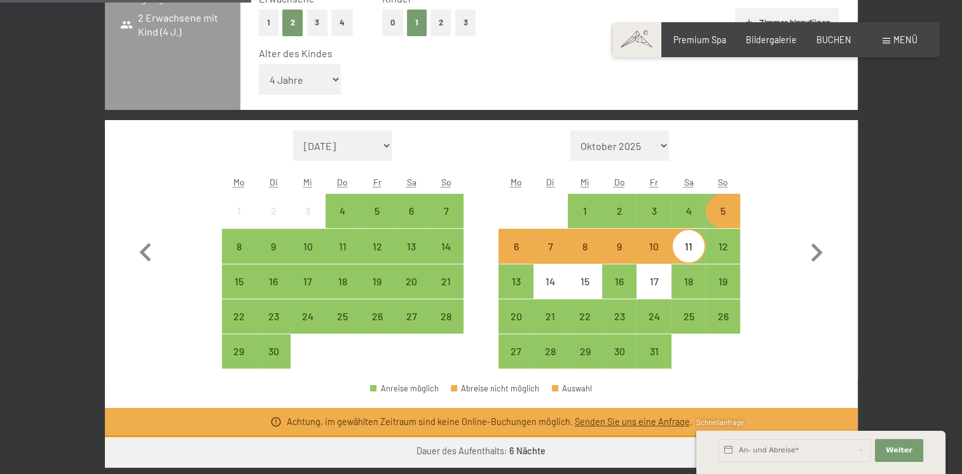
click at [660, 258] on div "10" at bounding box center [654, 258] width 32 height 32
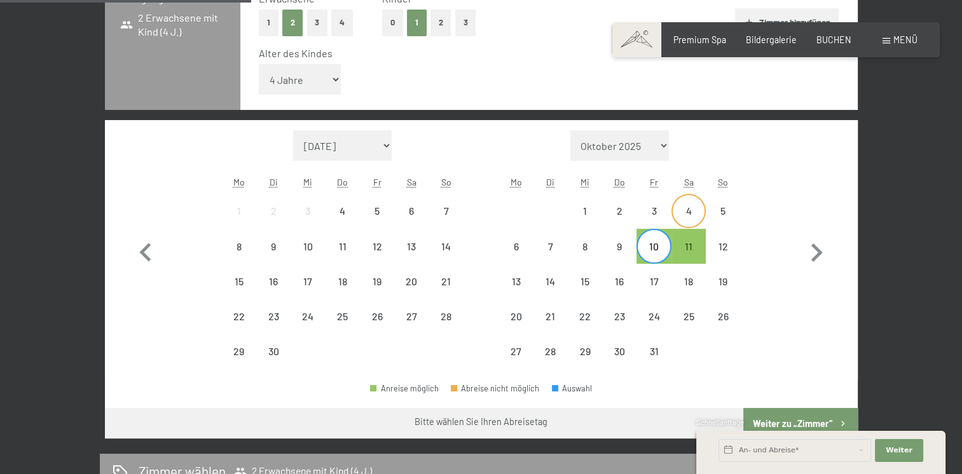
click at [676, 219] on div "4" at bounding box center [689, 222] width 32 height 32
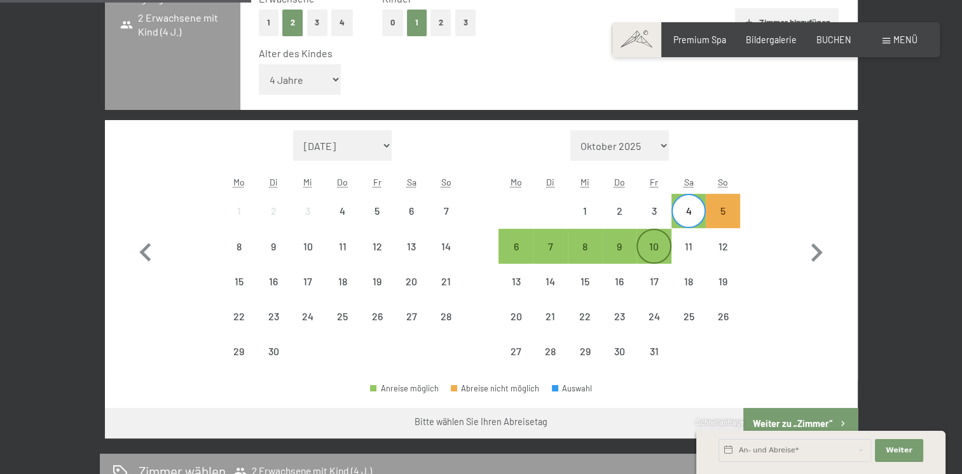
click at [653, 242] on div "10" at bounding box center [654, 258] width 32 height 32
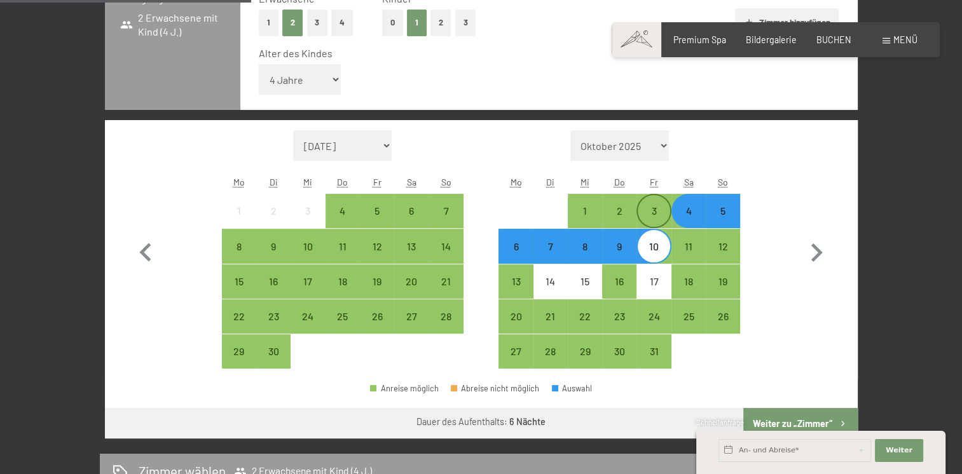
click at [663, 216] on div "3" at bounding box center [654, 222] width 32 height 32
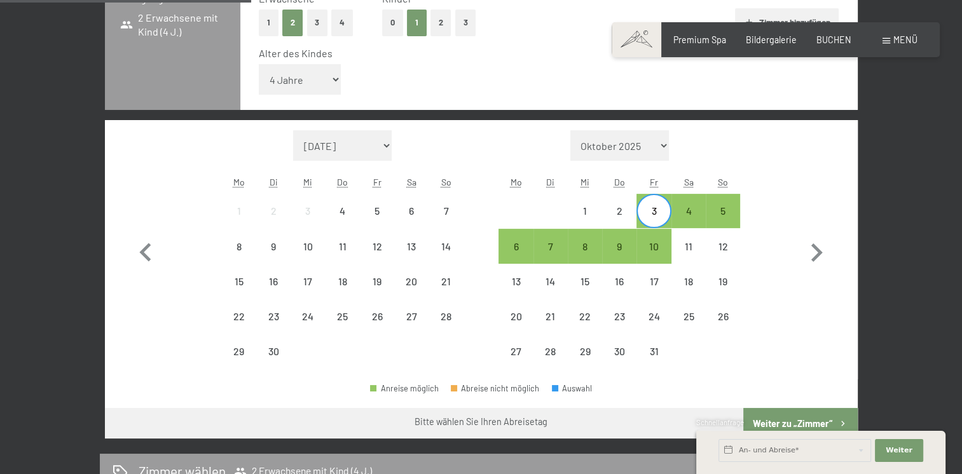
click at [658, 218] on div "3" at bounding box center [654, 222] width 32 height 32
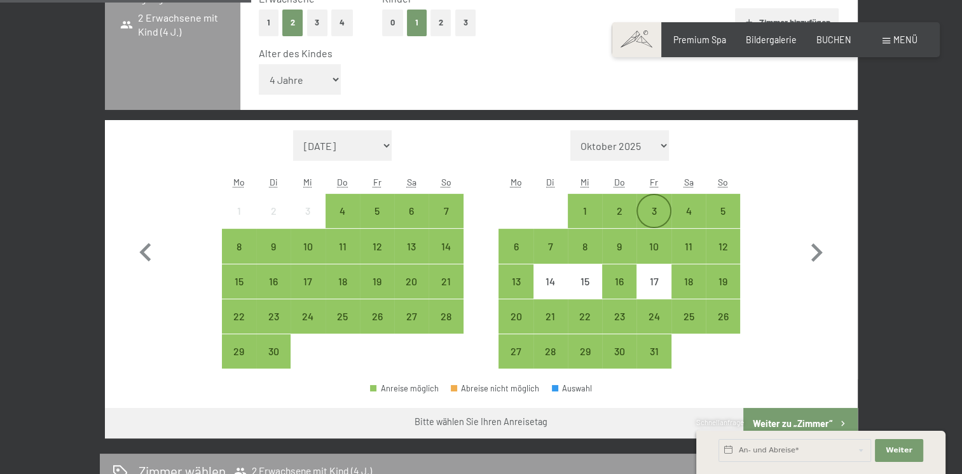
click at [654, 203] on div "3" at bounding box center [654, 211] width 32 height 32
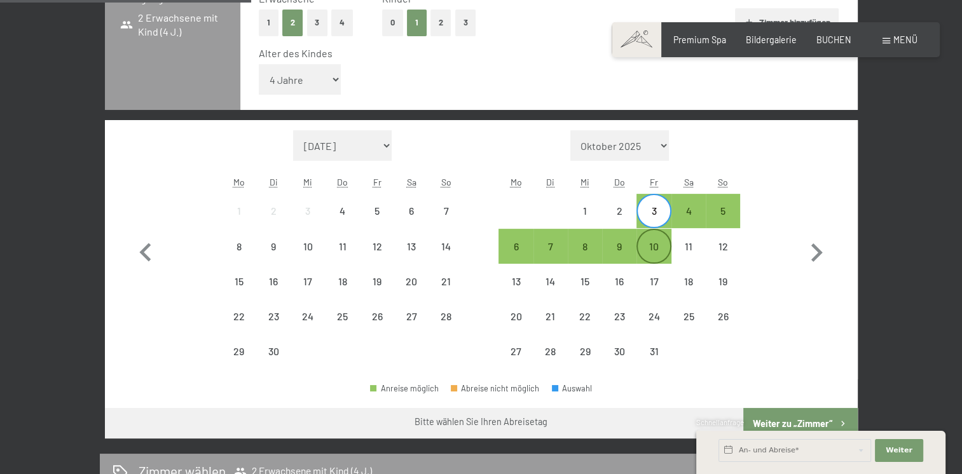
click at [653, 247] on div "10" at bounding box center [654, 258] width 32 height 32
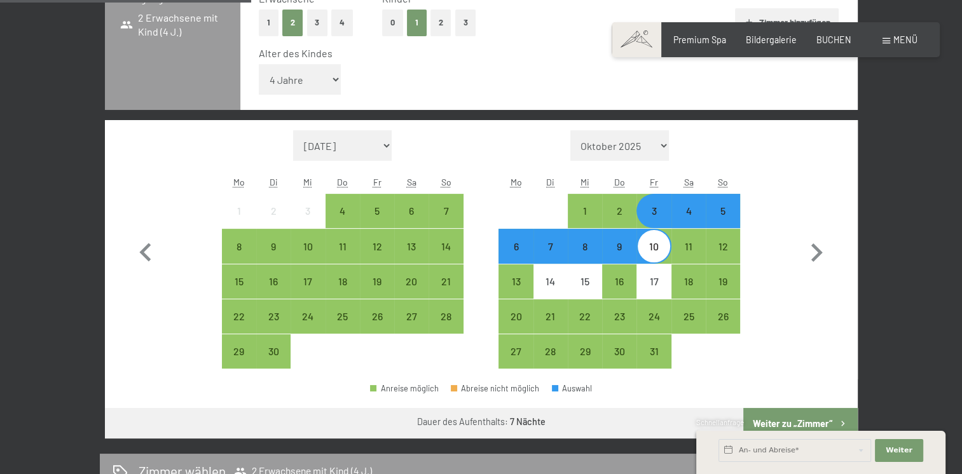
click at [653, 218] on div "3" at bounding box center [654, 222] width 32 height 32
